Goal: Transaction & Acquisition: Subscribe to service/newsletter

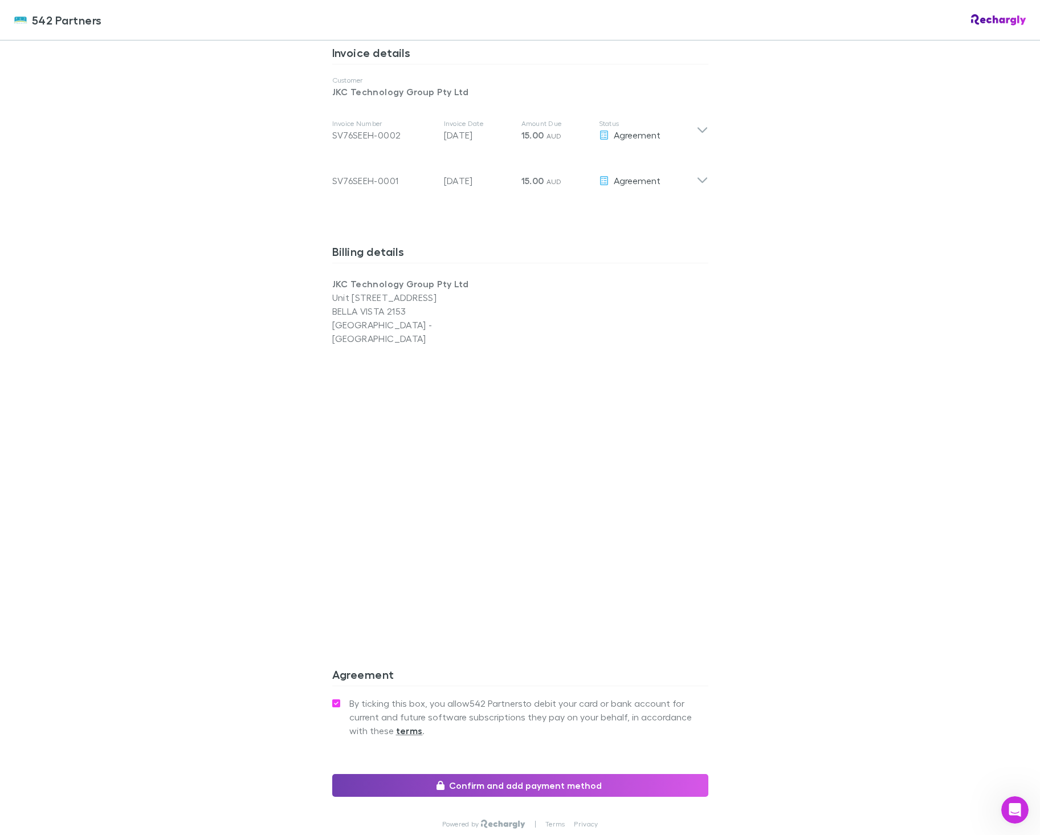
click at [448, 774] on button "Confirm and add payment method" at bounding box center [520, 785] width 376 height 23
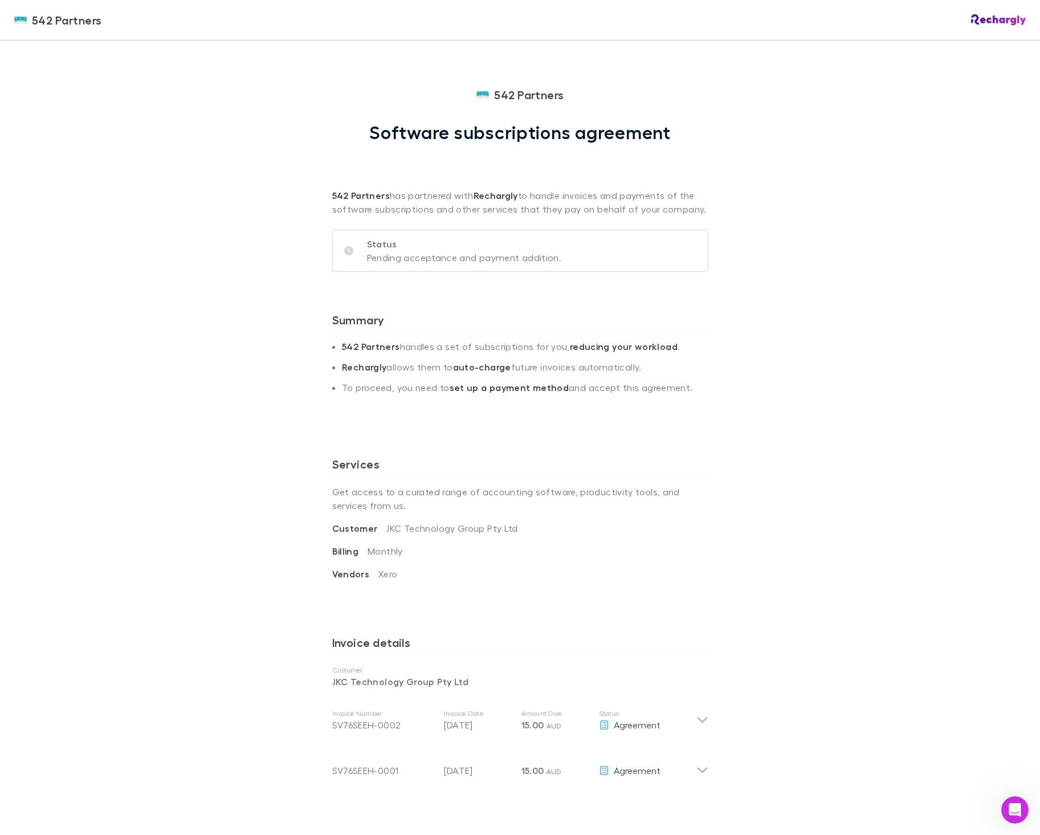
scroll to position [661, 0]
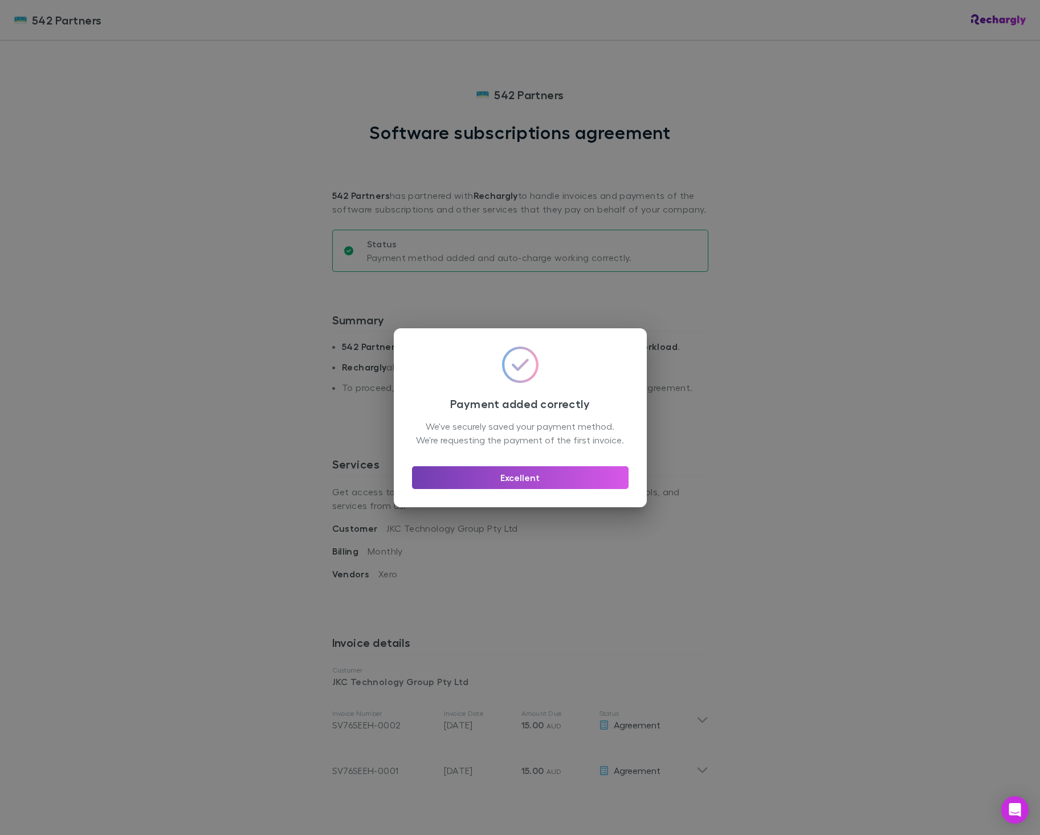
click at [558, 479] on button "Excellent" at bounding box center [520, 477] width 217 height 23
